Goal: Task Accomplishment & Management: Manage account settings

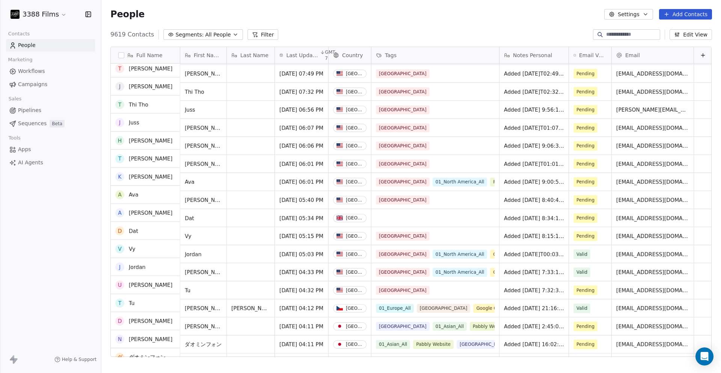
scroll to position [53, 0]
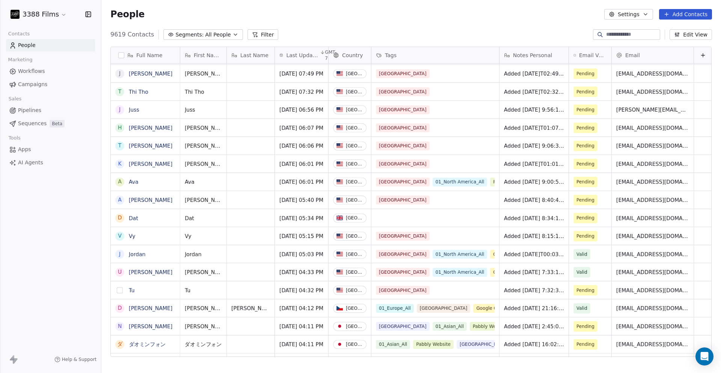
click at [119, 291] on button "grid" at bounding box center [120, 290] width 6 height 6
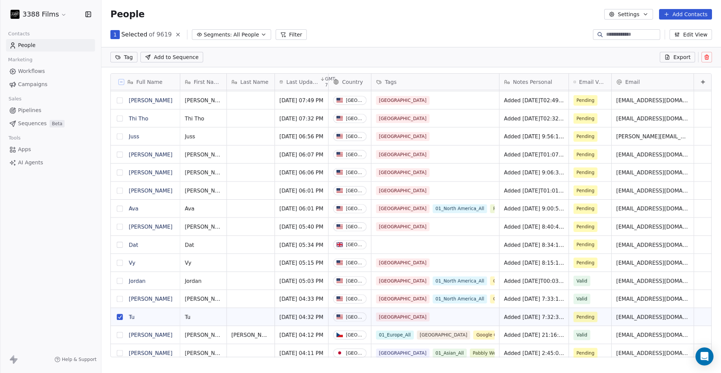
scroll to position [0, 0]
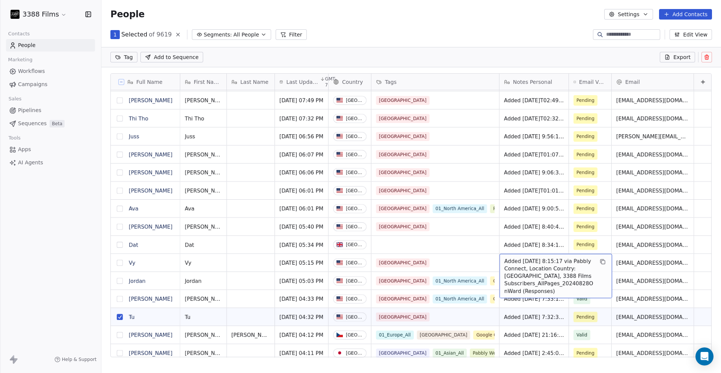
click at [119, 263] on button "grid" at bounding box center [120, 263] width 6 height 6
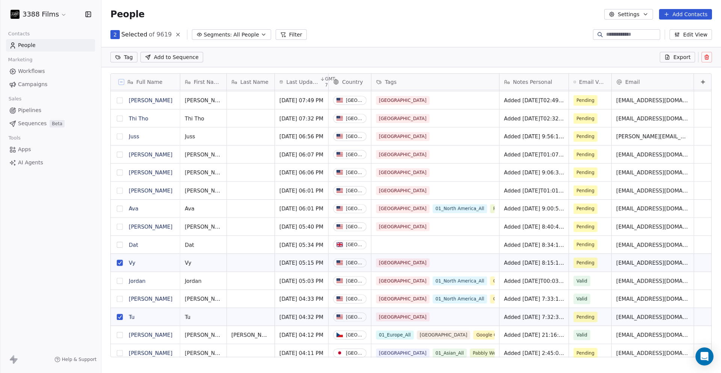
click at [118, 225] on button "grid" at bounding box center [120, 226] width 6 height 6
click at [119, 190] on button "grid" at bounding box center [120, 190] width 6 height 6
click at [119, 174] on button "grid" at bounding box center [120, 172] width 6 height 6
click at [121, 154] on button "grid" at bounding box center [120, 154] width 6 height 6
click at [121, 135] on button "grid" at bounding box center [120, 136] width 6 height 6
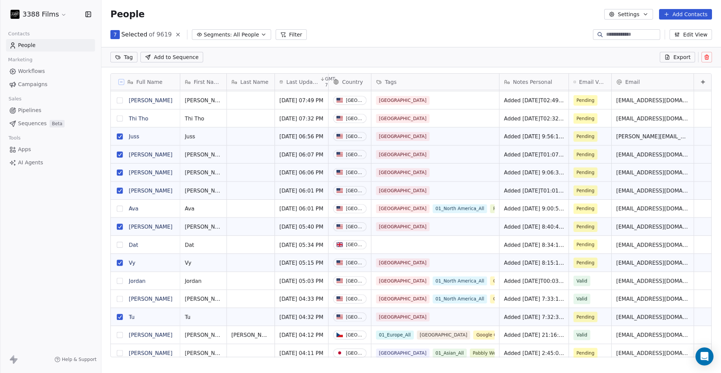
click at [121, 118] on button "grid" at bounding box center [120, 118] width 6 height 6
click at [120, 98] on button "grid" at bounding box center [120, 100] width 6 height 6
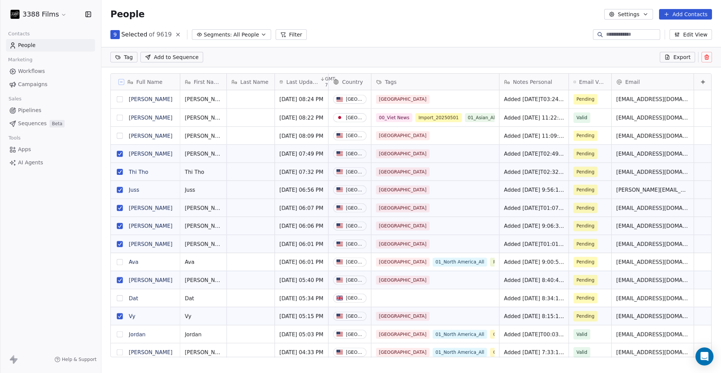
click at [121, 135] on button "grid" at bounding box center [120, 136] width 6 height 6
click at [121, 101] on button "grid" at bounding box center [120, 99] width 6 height 6
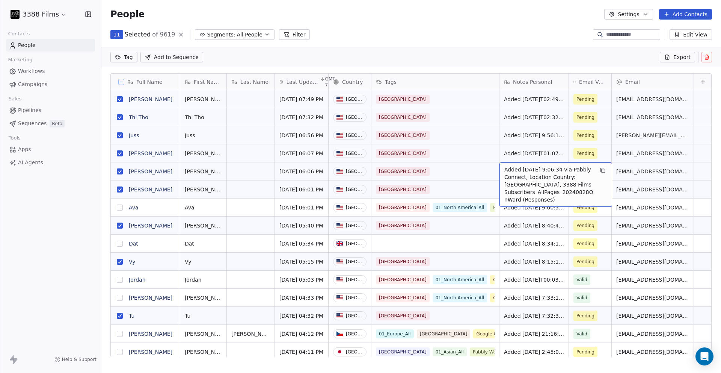
click at [120, 189] on button "grid" at bounding box center [120, 189] width 6 height 6
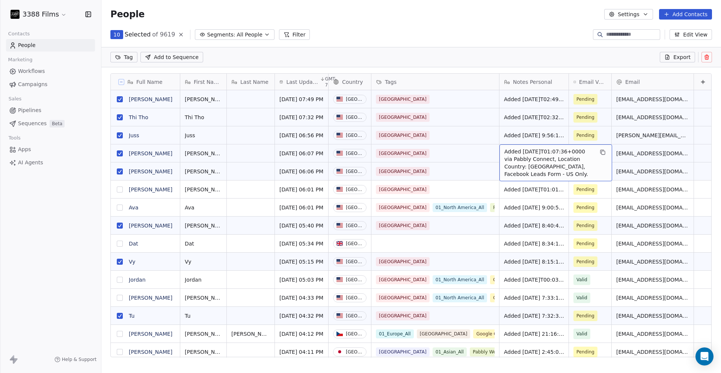
click at [121, 151] on button "grid" at bounding box center [120, 153] width 6 height 6
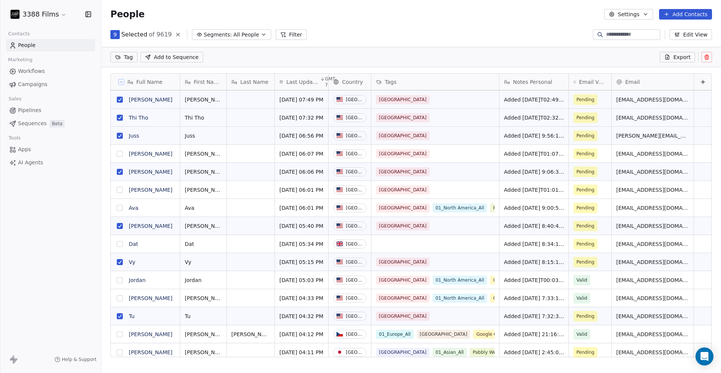
click at [121, 118] on button "grid" at bounding box center [120, 118] width 6 height 6
click at [120, 100] on button "grid" at bounding box center [120, 100] width 6 height 6
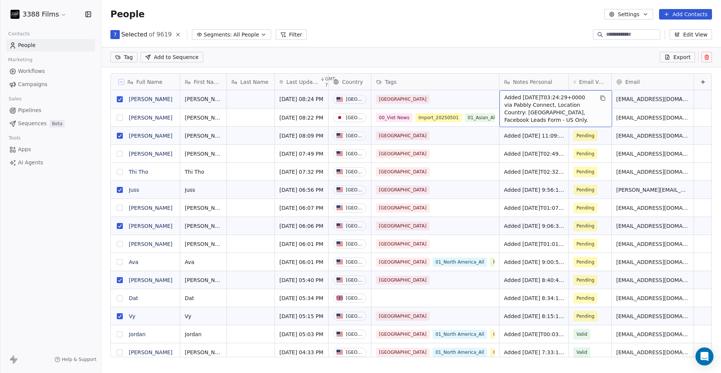
click at [505, 29] on div "7 Selected of 9619 Segments: All People Filter Edit View" at bounding box center [411, 35] width 620 height 12
click at [120, 100] on button "grid" at bounding box center [120, 99] width 6 height 6
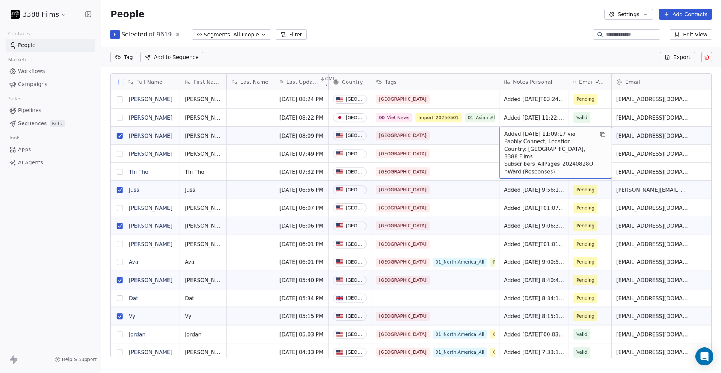
click at [483, 57] on div "Tag Add to Sequence Export" at bounding box center [411, 57] width 620 height 20
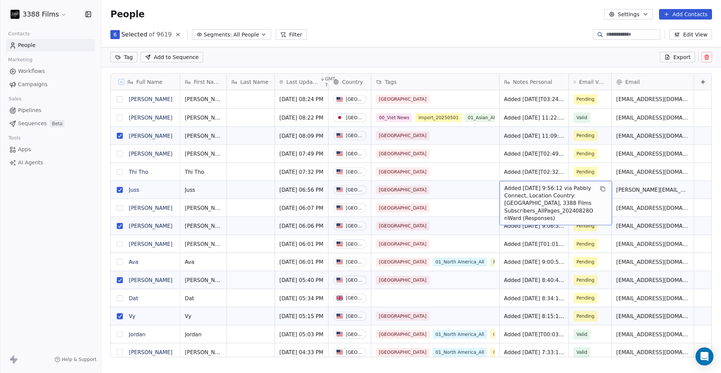
click at [371, 42] on section "People Settings Add Contacts 6 Selected of 9619 Segments: All People Filter Edi…" at bounding box center [411, 186] width 620 height 373
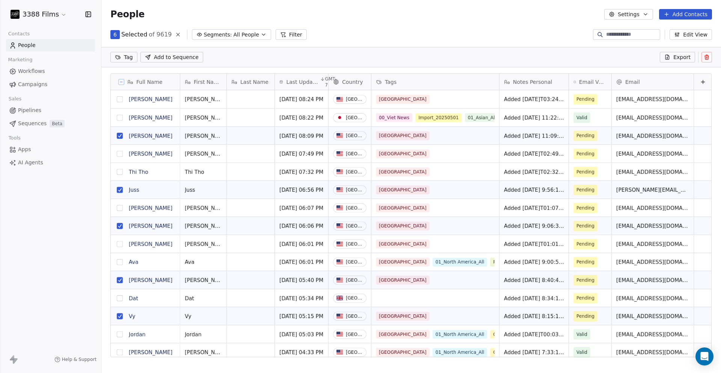
click at [129, 59] on html "3388 Films Contacts People Marketing Workflows Campaigns Sales Pipelines Sequen…" at bounding box center [360, 186] width 721 height 373
type input "***"
click at [142, 96] on div "01_North America_All" at bounding box center [153, 95] width 49 height 7
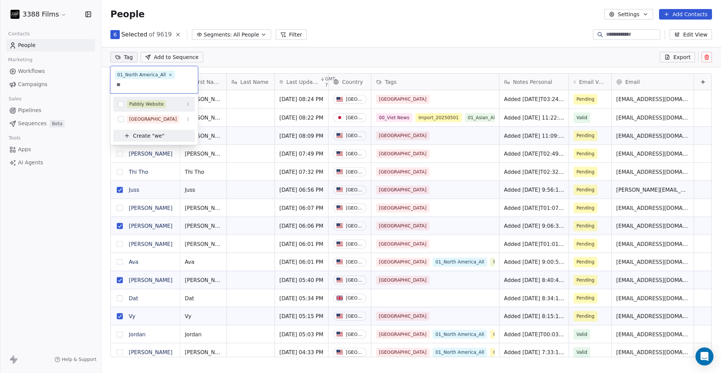
type input "**"
click at [142, 102] on div "Pabbly Website" at bounding box center [146, 104] width 35 height 7
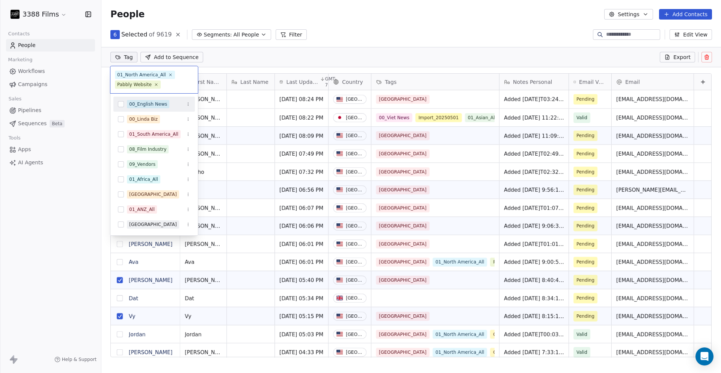
click at [399, 44] on html "3388 Films Contacts People Marketing Workflows Campaigns Sales Pipelines Sequen…" at bounding box center [360, 186] width 721 height 373
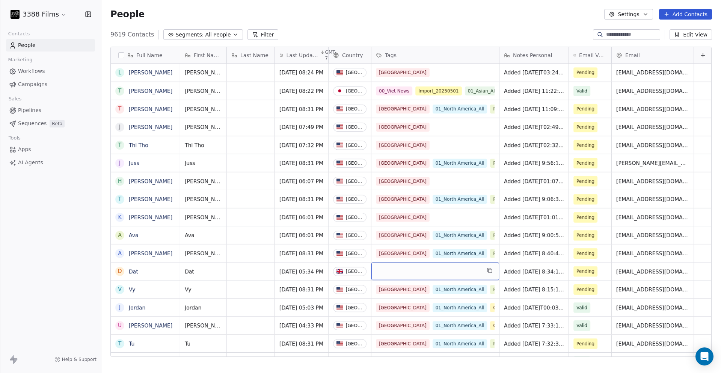
click at [398, 271] on div "grid" at bounding box center [435, 271] width 128 height 18
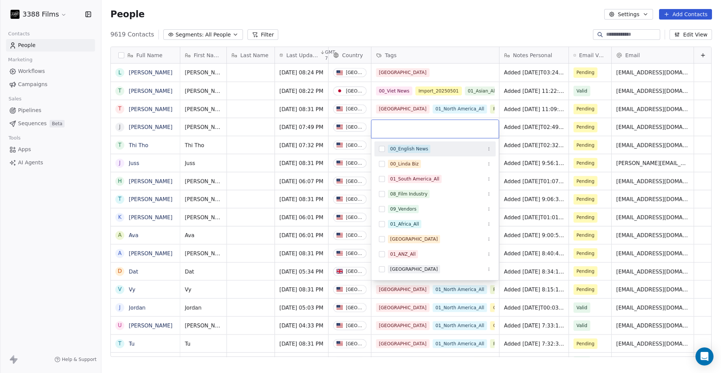
click at [398, 271] on div "[GEOGRAPHIC_DATA]" at bounding box center [414, 269] width 48 height 7
click at [436, 30] on html "3388 Films Contacts People Marketing Workflows Campaigns Sales Pipelines Sequen…" at bounding box center [360, 186] width 721 height 373
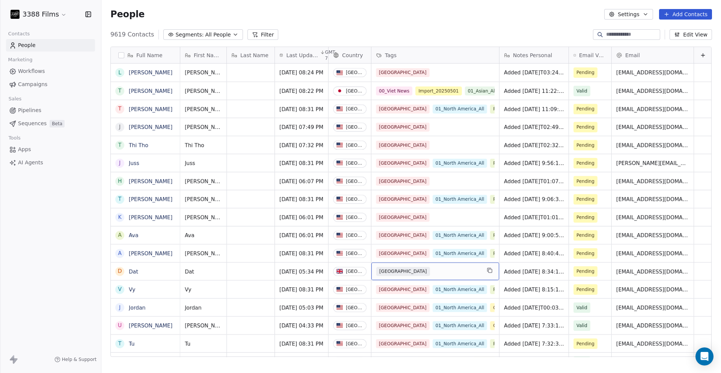
click at [429, 275] on div "[GEOGRAPHIC_DATA]" at bounding box center [428, 271] width 104 height 9
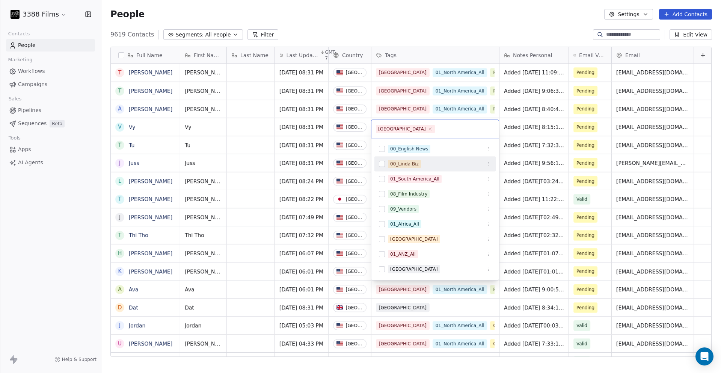
click at [398, 27] on html "3388 Films Contacts People Marketing Workflows Campaigns Sales Pipelines Sequen…" at bounding box center [360, 186] width 721 height 373
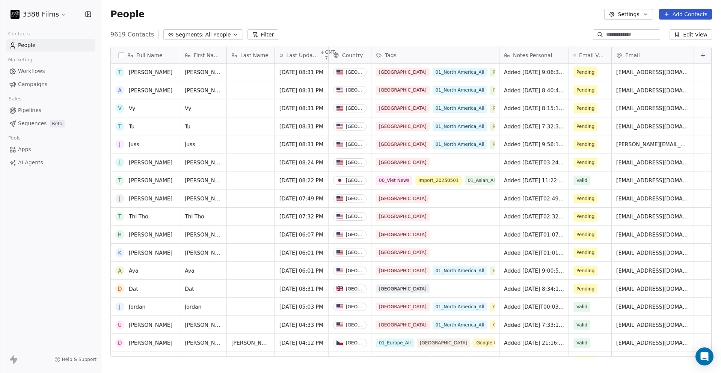
scroll to position [26, 0]
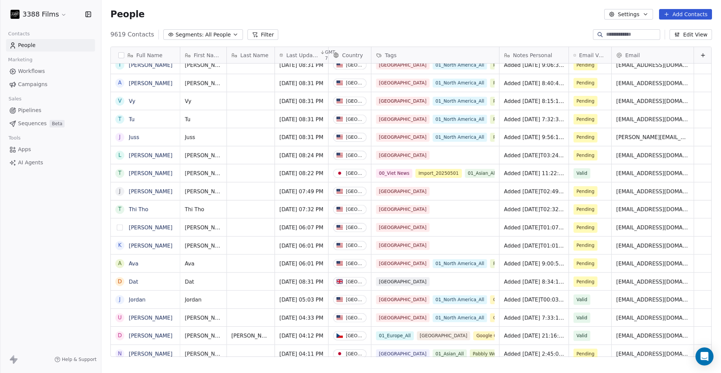
click at [119, 225] on button "grid" at bounding box center [120, 227] width 6 height 6
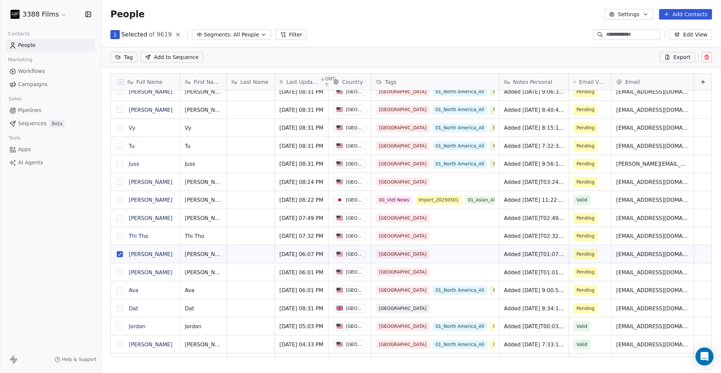
scroll to position [0, 0]
click at [119, 271] on button "grid" at bounding box center [120, 272] width 6 height 6
click at [122, 237] on button "grid" at bounding box center [120, 236] width 6 height 6
click at [118, 215] on button "grid" at bounding box center [120, 218] width 6 height 6
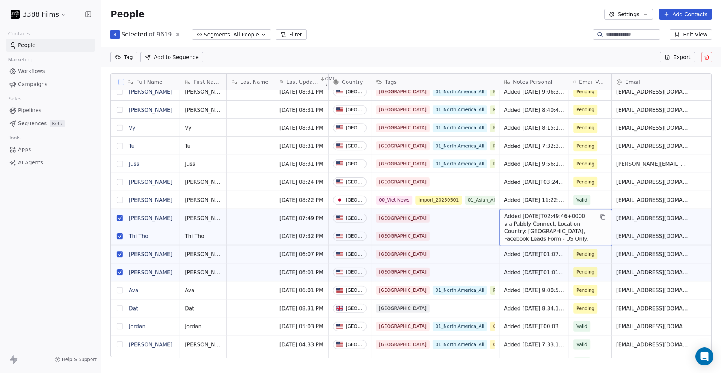
click at [127, 59] on html "3388 Films Contacts People Marketing Workflows Campaigns Sales Pipelines Sequen…" at bounding box center [360, 186] width 721 height 373
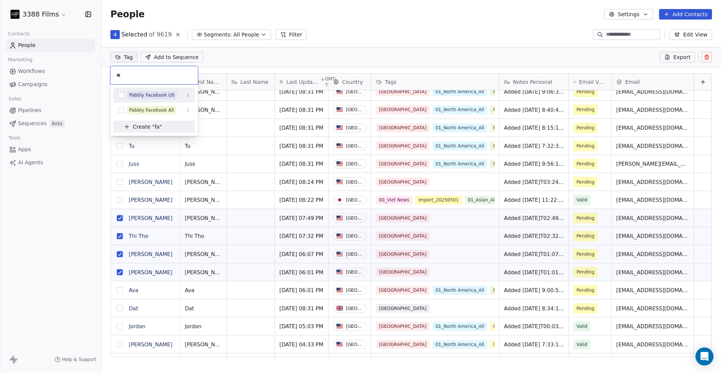
type input "**"
click at [160, 93] on div "Pabbly Facebook US" at bounding box center [151, 95] width 45 height 7
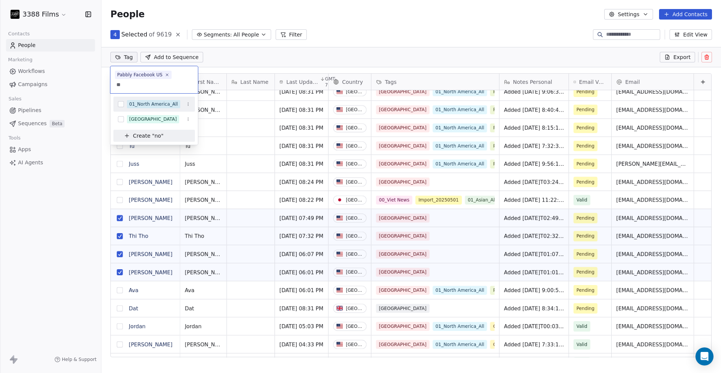
type input "**"
click at [160, 106] on div "01_North America_All" at bounding box center [153, 104] width 49 height 7
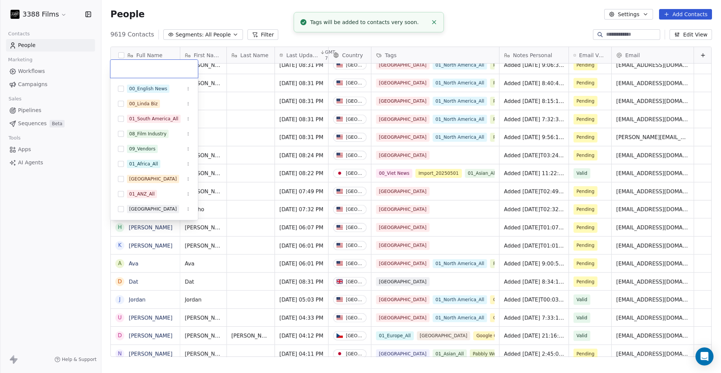
click at [424, 30] on html "3388 Films Contacts People Marketing Workflows Campaigns Sales Pipelines Sequen…" at bounding box center [360, 186] width 721 height 373
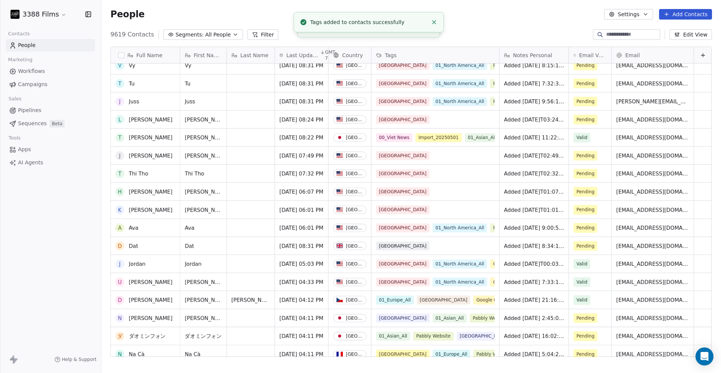
scroll to position [164, 0]
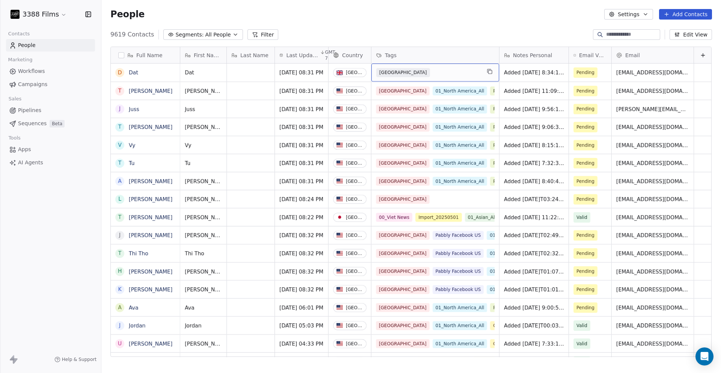
click at [426, 72] on div "[GEOGRAPHIC_DATA]" at bounding box center [428, 72] width 104 height 9
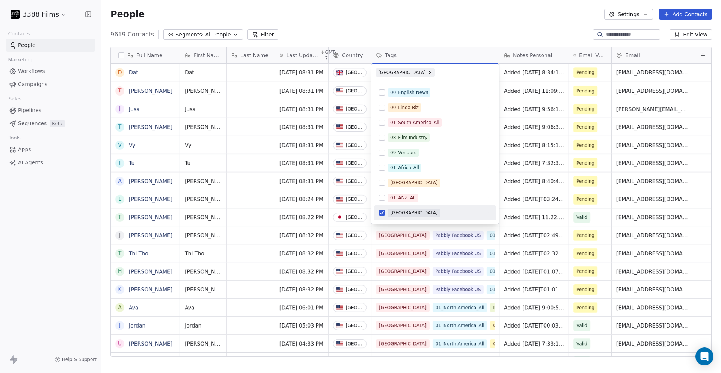
click at [436, 72] on input "text" at bounding box center [465, 72] width 58 height 8
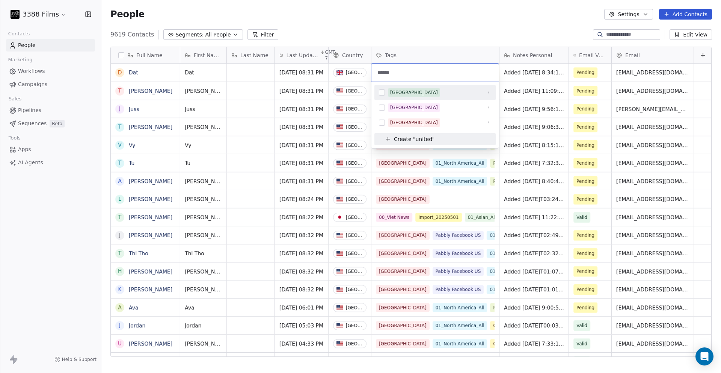
type input "******"
click at [421, 92] on div "[GEOGRAPHIC_DATA]" at bounding box center [414, 92] width 48 height 7
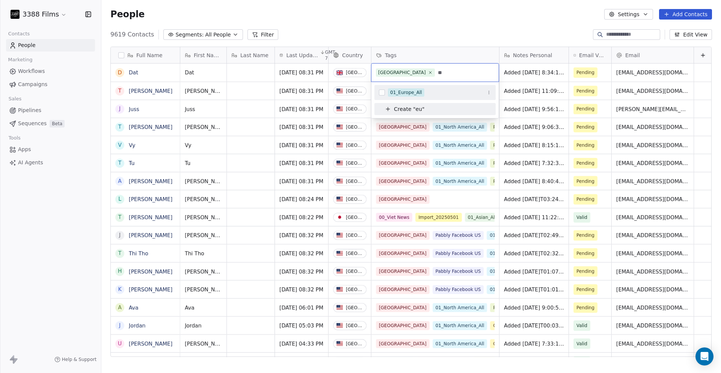
type input "**"
click at [416, 92] on div "01_Europe_All" at bounding box center [406, 92] width 32 height 7
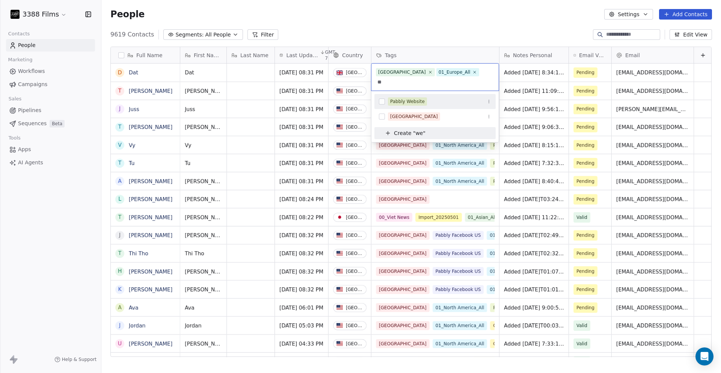
type input "**"
click at [415, 98] on div "Pabbly Website" at bounding box center [407, 101] width 35 height 7
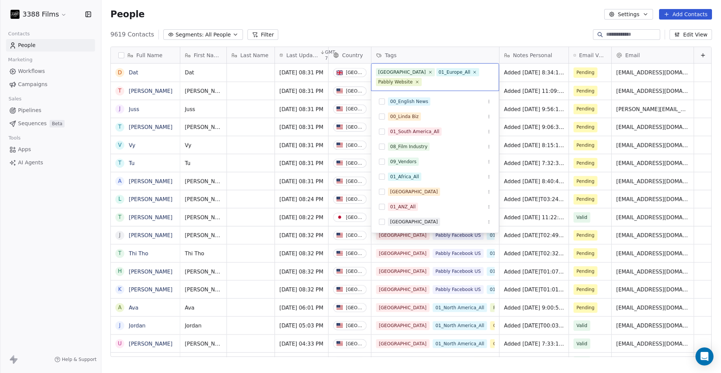
click at [505, 39] on html "3388 Films Contacts People Marketing Workflows Campaigns Sales Pipelines Sequen…" at bounding box center [360, 186] width 721 height 373
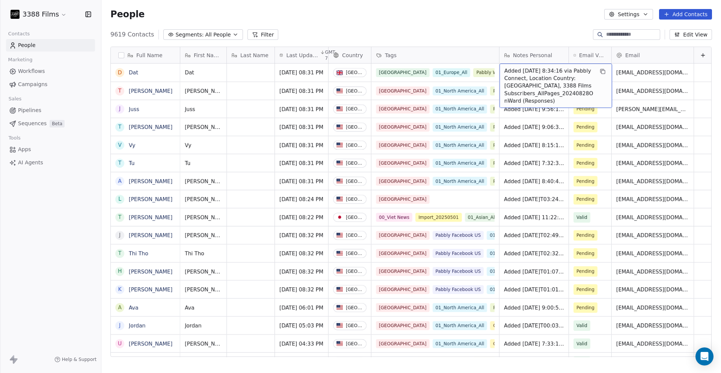
click at [483, 24] on div "People Settings Add Contacts" at bounding box center [411, 14] width 620 height 29
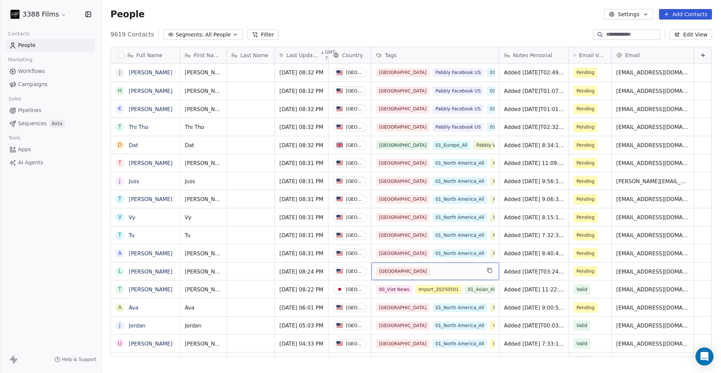
click at [472, 270] on div "[GEOGRAPHIC_DATA]" at bounding box center [428, 271] width 104 height 9
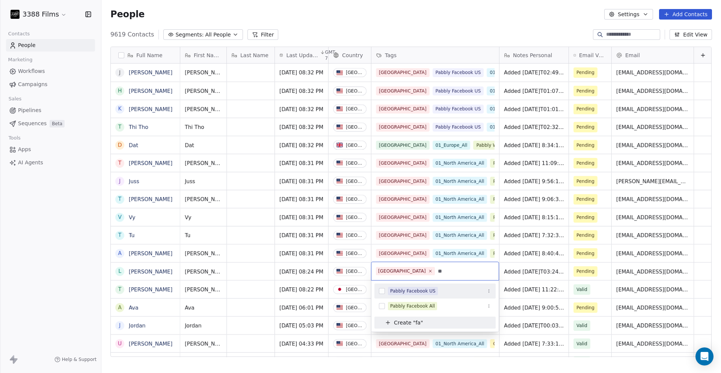
type input "**"
click at [410, 290] on div "Pabbly Facebook US" at bounding box center [412, 290] width 45 height 7
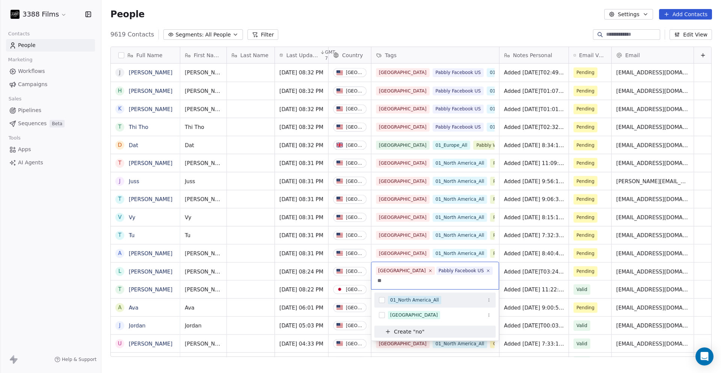
type input "**"
click at [408, 299] on div "01_North America_All" at bounding box center [414, 299] width 49 height 7
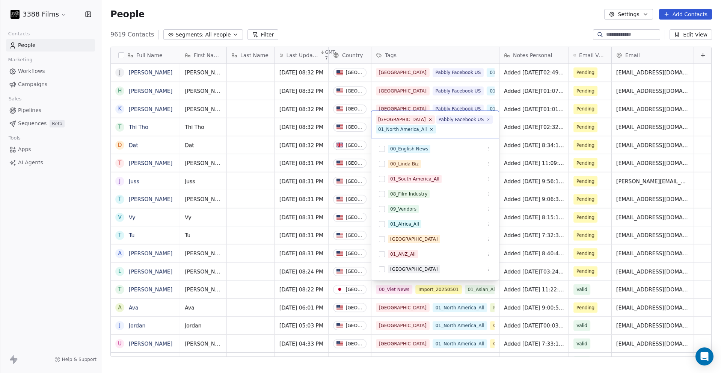
click at [405, 30] on html "3388 Films Contacts People Marketing Workflows Campaigns Sales Pipelines Sequen…" at bounding box center [360, 186] width 721 height 373
